Goal: Information Seeking & Learning: Learn about a topic

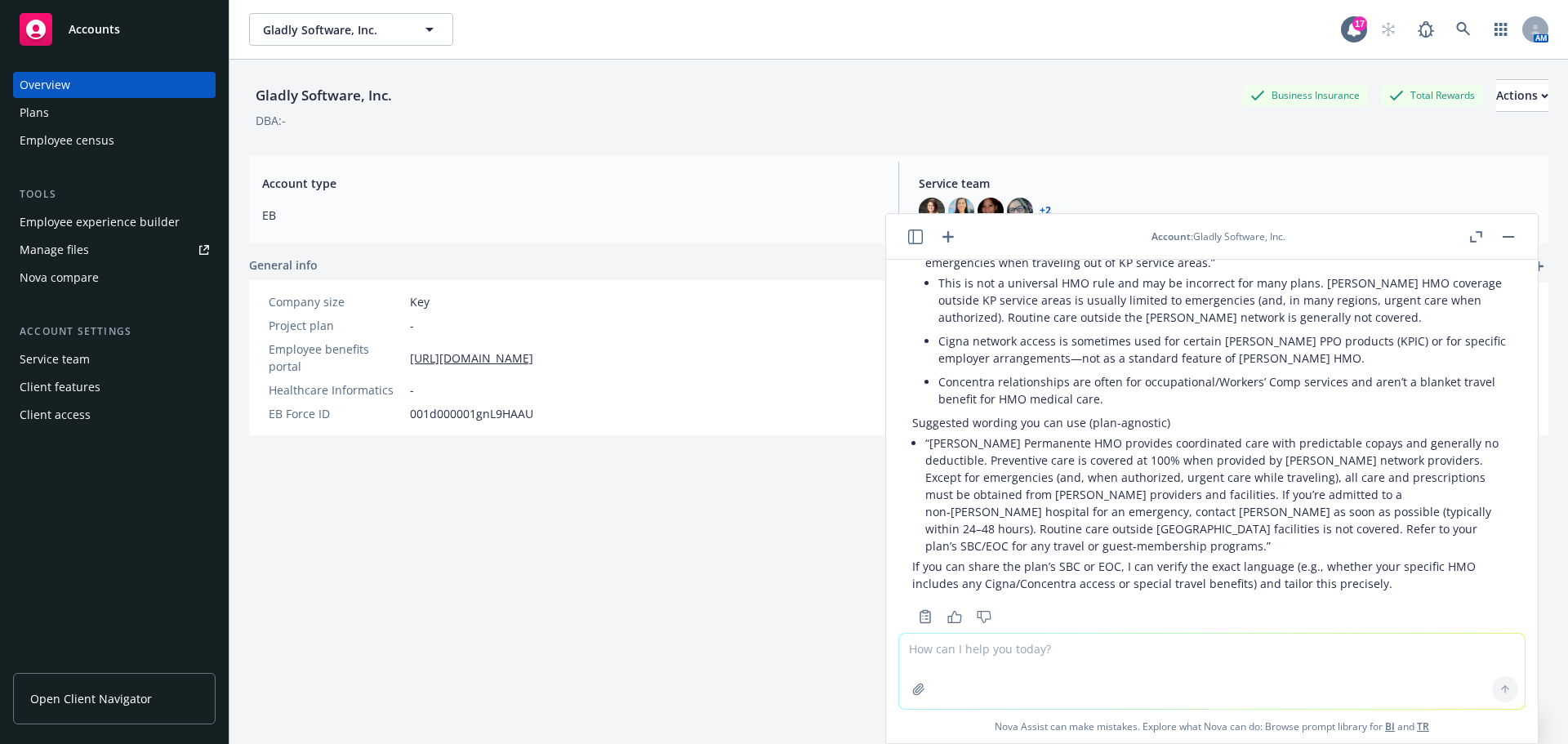
click at [78, 707] on link "Open Client Navigator" at bounding box center [114, 699] width 202 height 51
click at [134, 223] on div "Employee experience builder" at bounding box center [100, 222] width 160 height 26
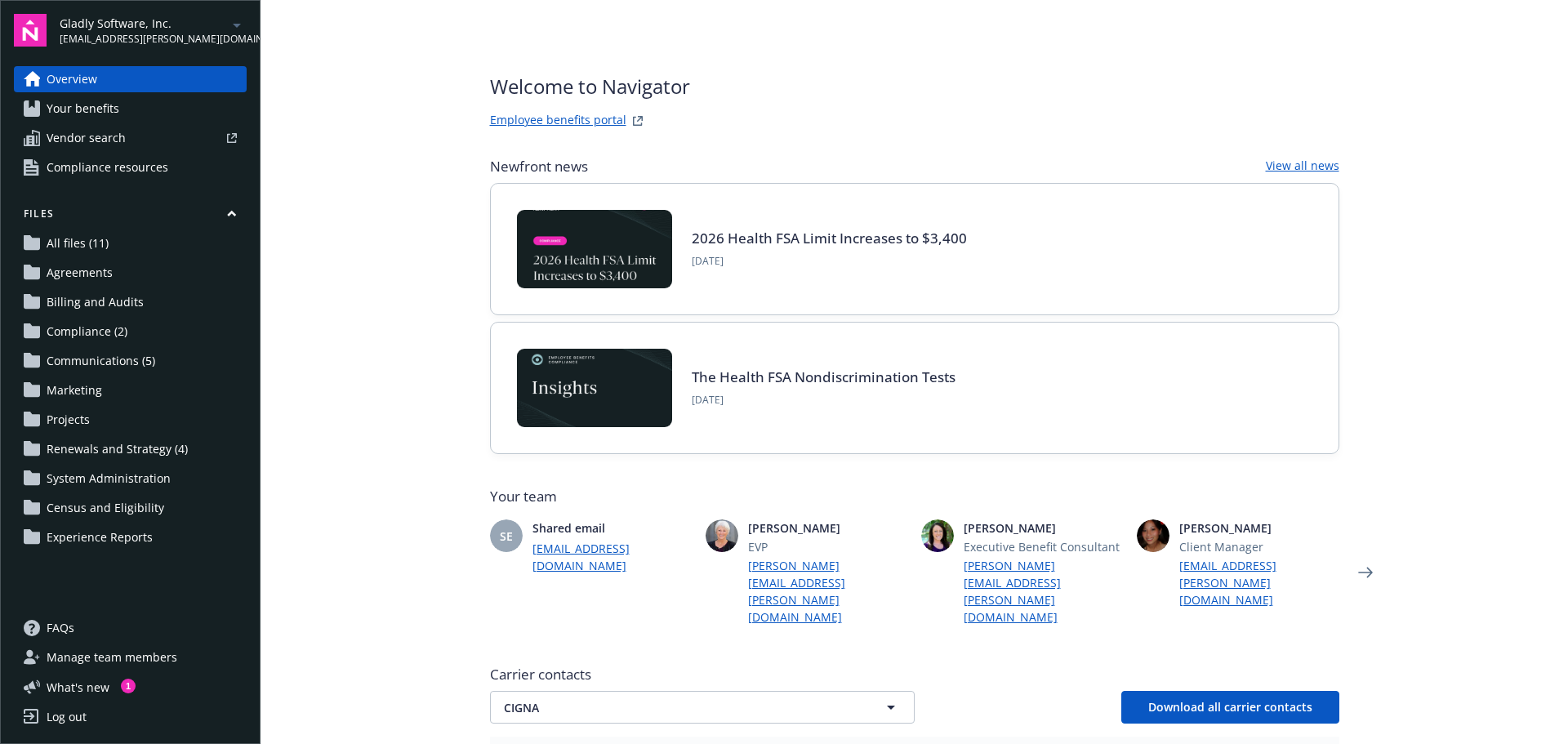
click at [106, 110] on span "Your benefits" at bounding box center [83, 109] width 73 height 26
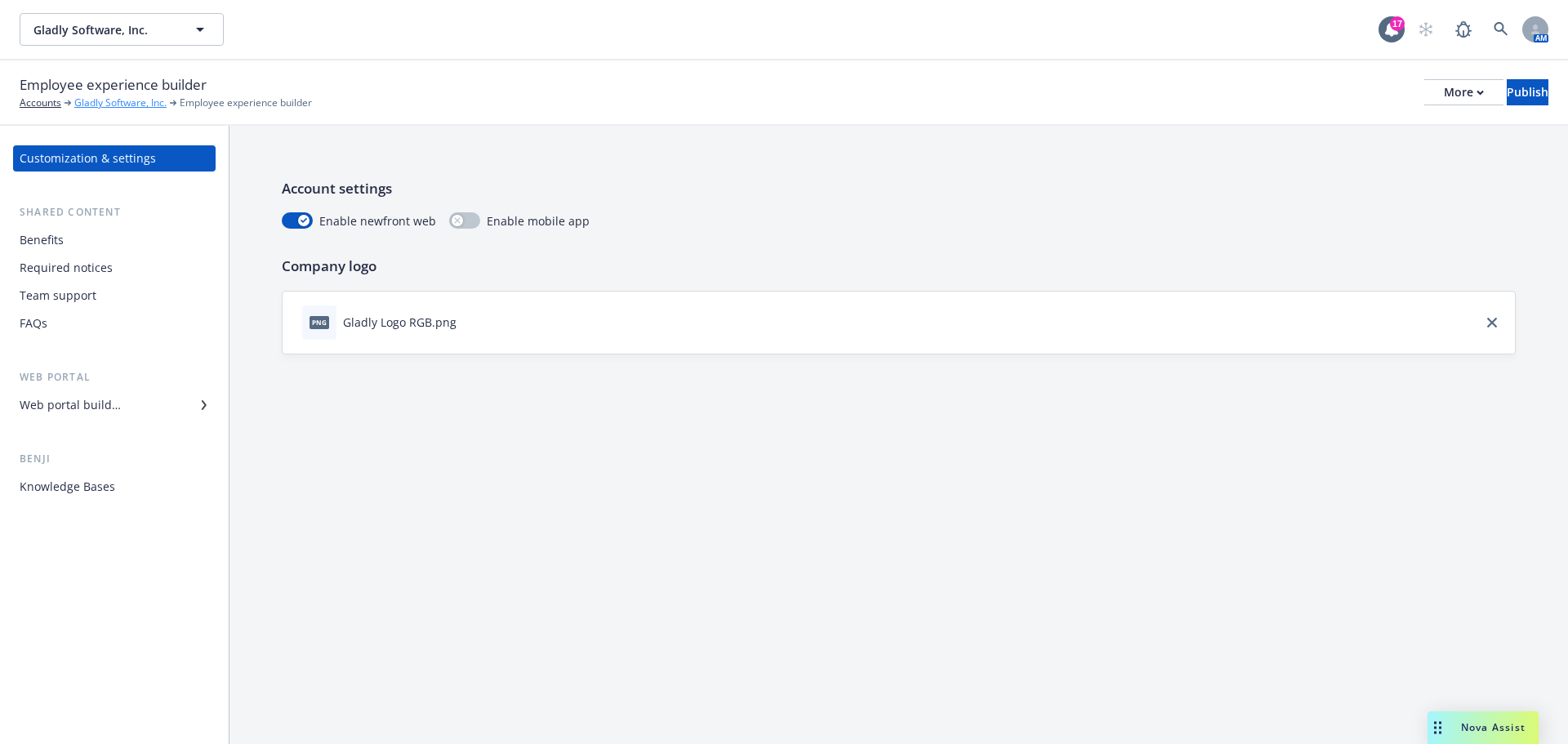
click at [124, 100] on link "Gladly Software, Inc." at bounding box center [120, 103] width 92 height 15
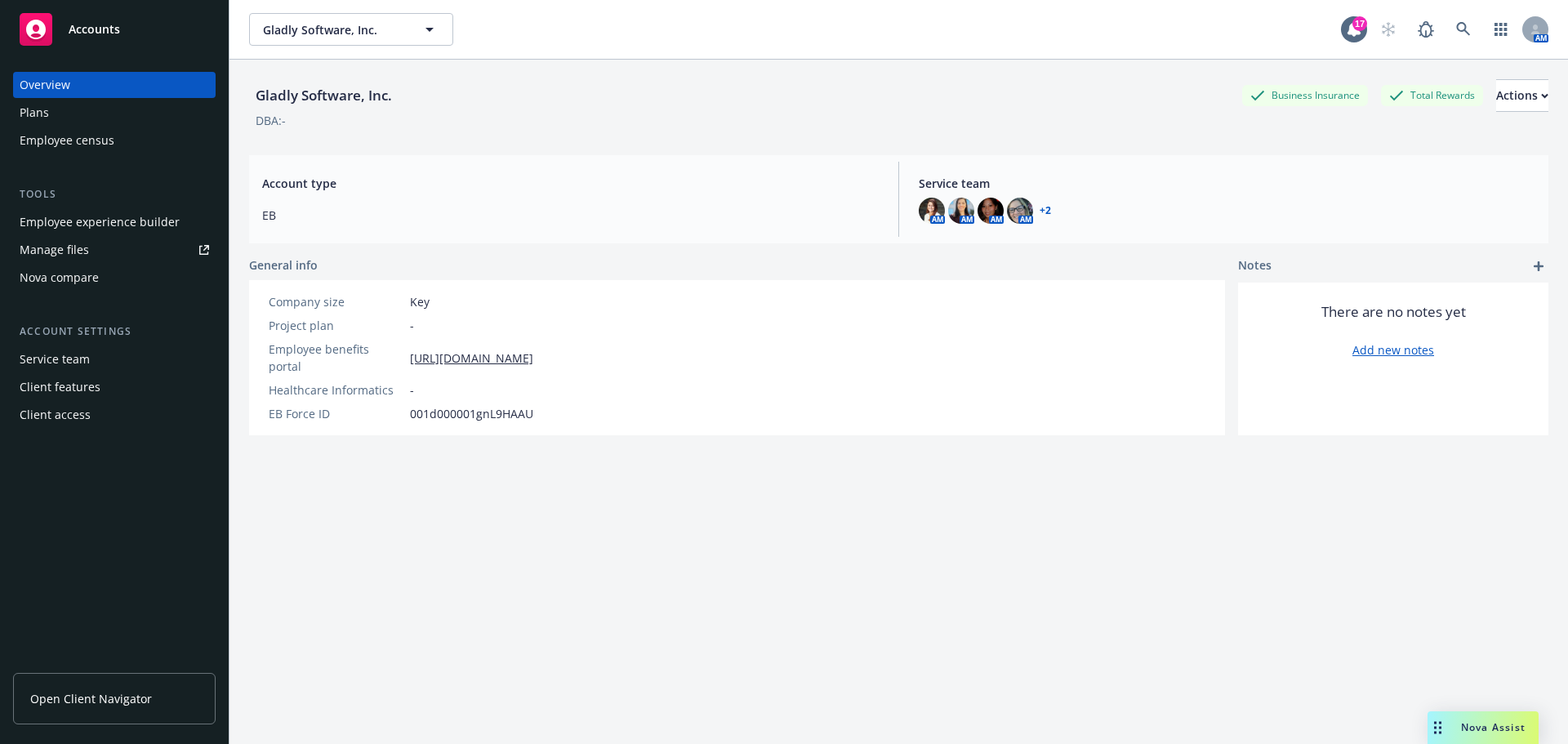
click at [133, 222] on div "Employee experience builder" at bounding box center [100, 222] width 160 height 26
